Goal: Task Accomplishment & Management: Manage account settings

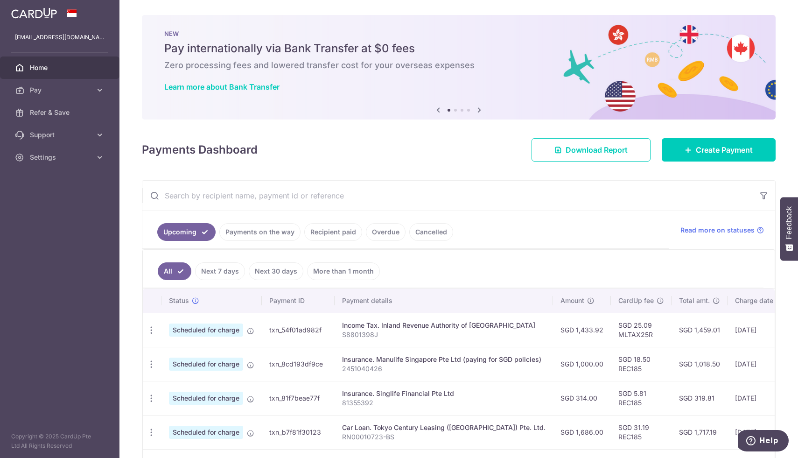
click at [38, 64] on span "Home" at bounding box center [61, 67] width 62 height 9
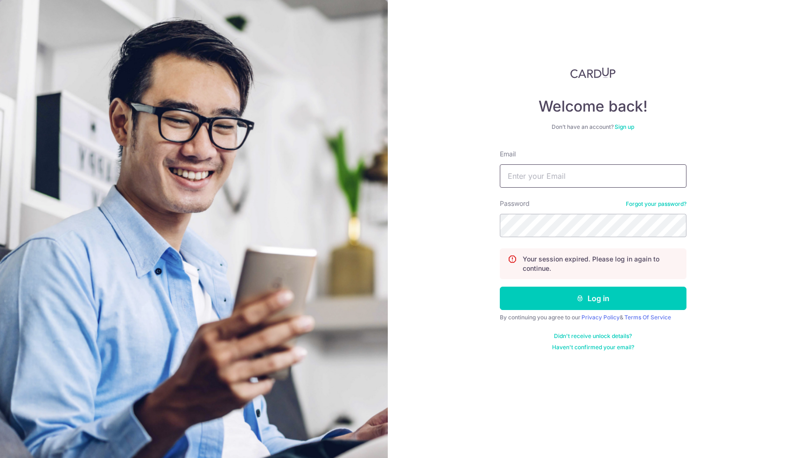
click at [574, 170] on input "Email" at bounding box center [593, 175] width 187 height 23
type input "[EMAIL_ADDRESS][DOMAIN_NAME]"
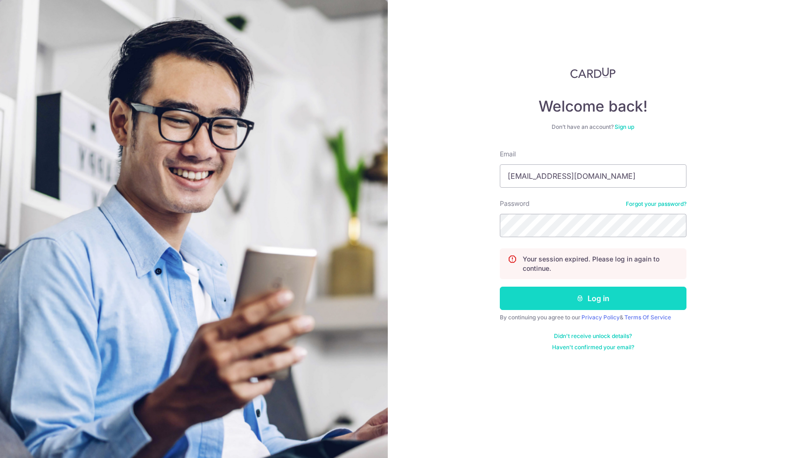
click at [575, 300] on button "Log in" at bounding box center [593, 298] width 187 height 23
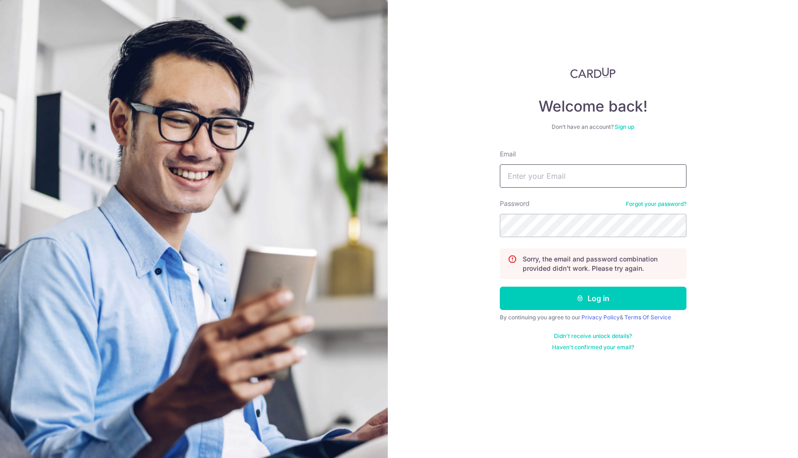
click at [555, 175] on input "Email" at bounding box center [593, 175] width 187 height 23
type input "[EMAIL_ADDRESS][DOMAIN_NAME]"
click at [554, 211] on div "Password Forgot your password?" at bounding box center [593, 218] width 187 height 38
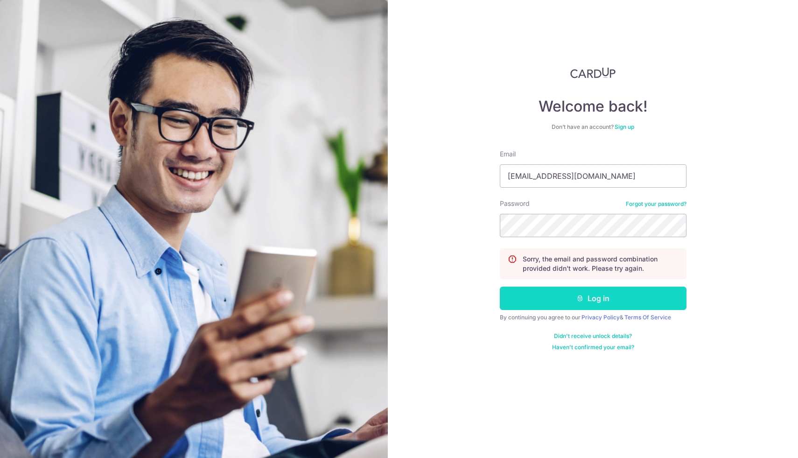
click at [551, 298] on button "Log in" at bounding box center [593, 298] width 187 height 23
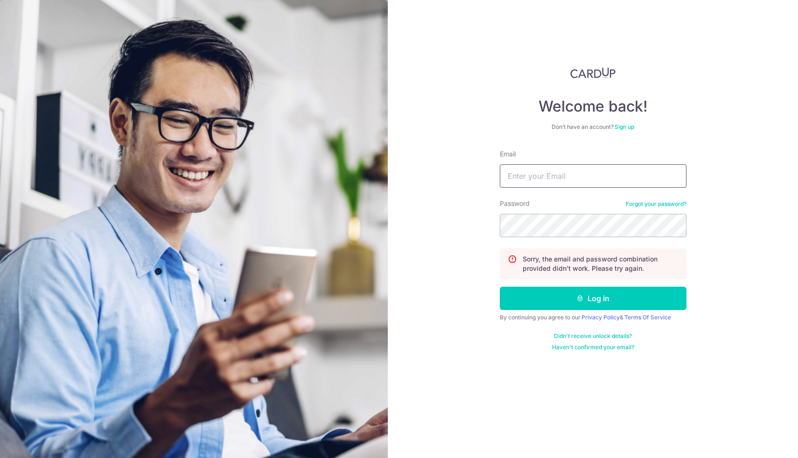
click at [567, 175] on input "Email" at bounding box center [593, 175] width 187 height 23
type input "[EMAIL_ADDRESS][DOMAIN_NAME]"
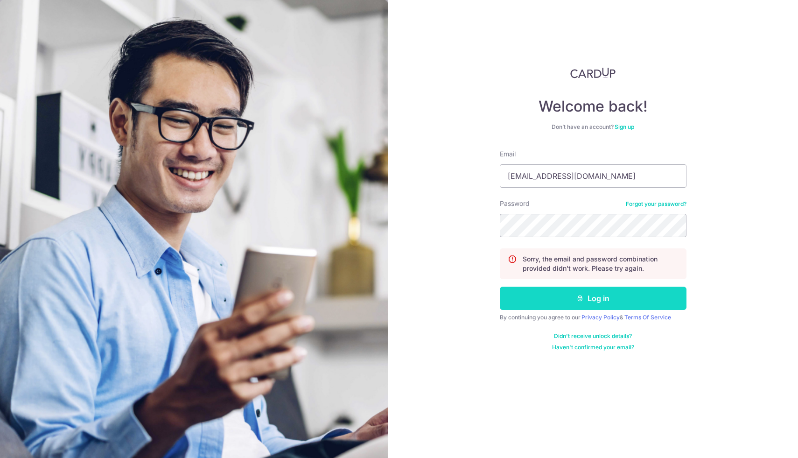
click at [562, 300] on button "Log in" at bounding box center [593, 298] width 187 height 23
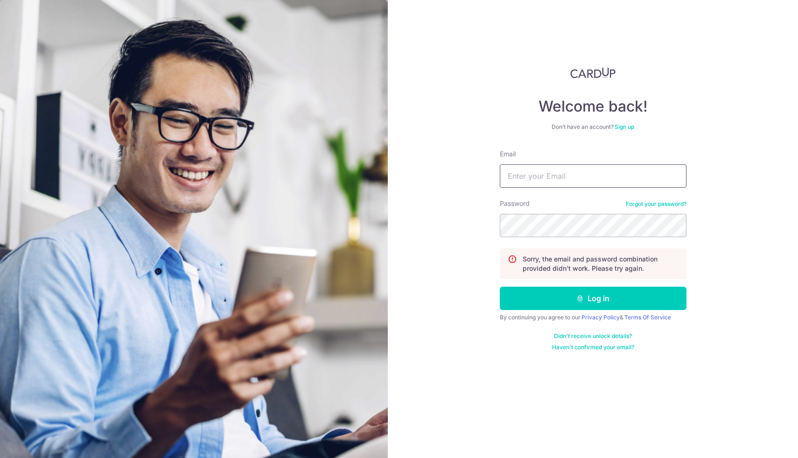
click at [524, 166] on input "Email" at bounding box center [593, 175] width 187 height 23
type input "[EMAIL_ADDRESS][DOMAIN_NAME]"
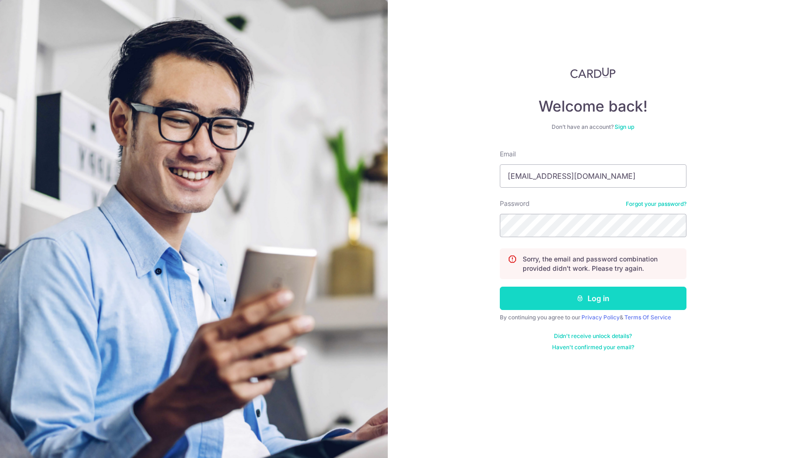
click at [568, 304] on button "Log in" at bounding box center [593, 298] width 187 height 23
